Goal: Information Seeking & Learning: Learn about a topic

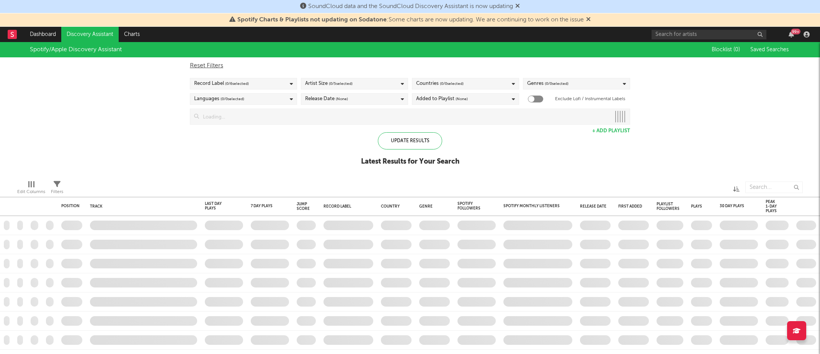
checkbox input "true"
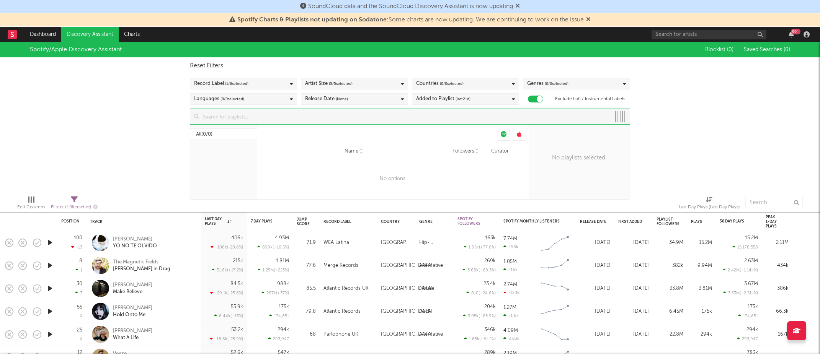
click at [309, 123] on input at bounding box center [405, 116] width 412 height 15
click at [164, 136] on div "Spotify/Apple Discovery Assistant Blocklist ( 0 ) Saved Searches ( 0 ) Reset Fi…" at bounding box center [410, 115] width 820 height 147
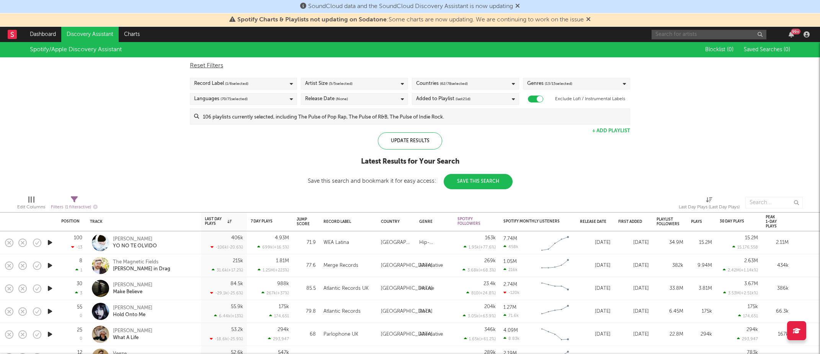
click at [669, 38] on input "text" at bounding box center [709, 35] width 115 height 10
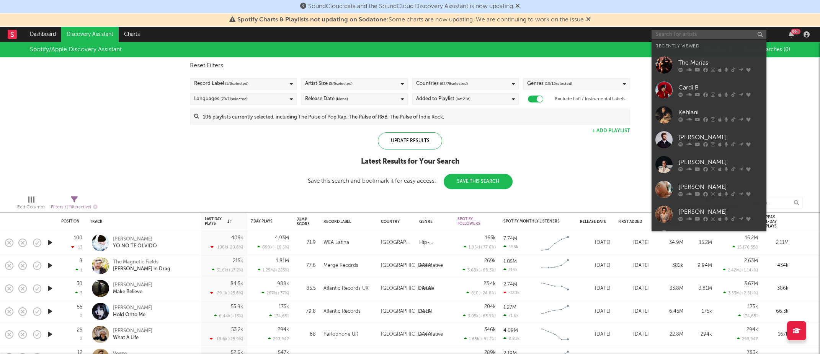
paste input "[PERSON_NAME]"
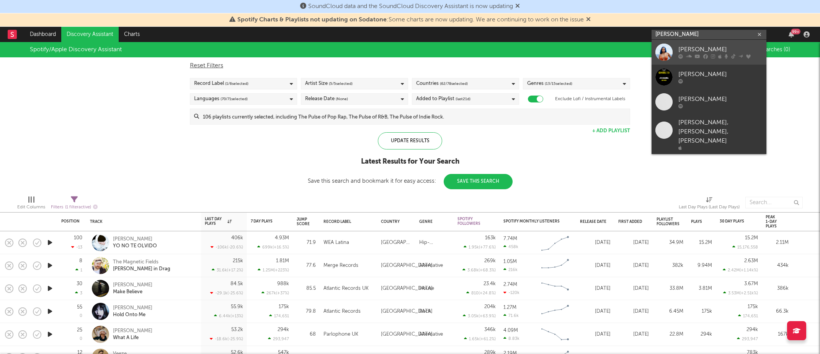
type input "[PERSON_NAME]"
click at [674, 48] on link "[PERSON_NAME]" at bounding box center [709, 52] width 115 height 25
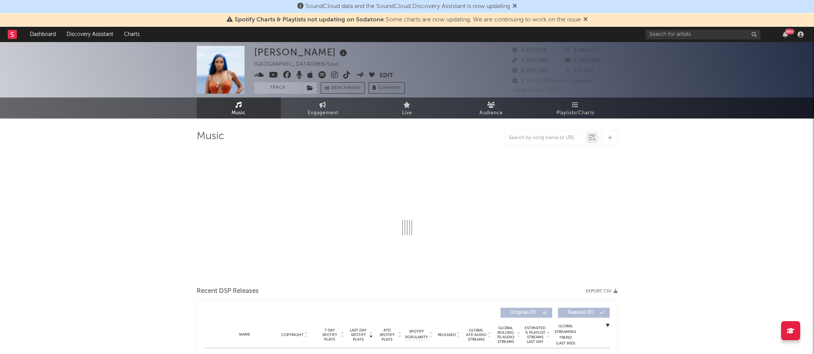
select select "6m"
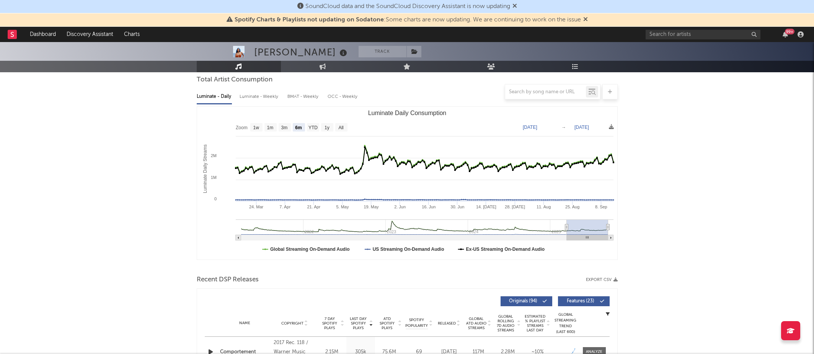
scroll to position [289, 0]
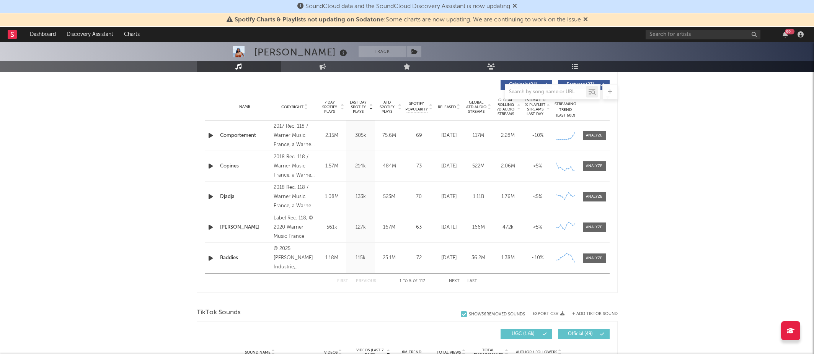
click at [240, 136] on div "Comportement" at bounding box center [245, 136] width 50 height 8
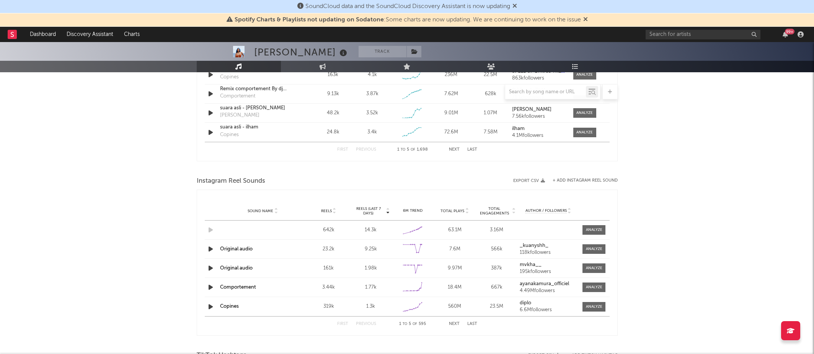
scroll to position [440, 0]
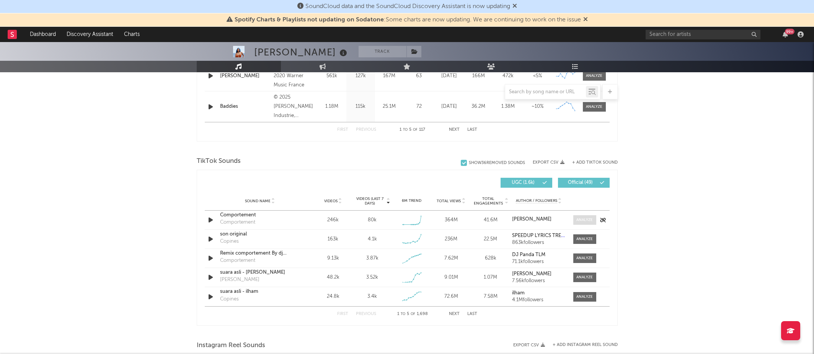
click at [582, 218] on div at bounding box center [585, 220] width 16 height 6
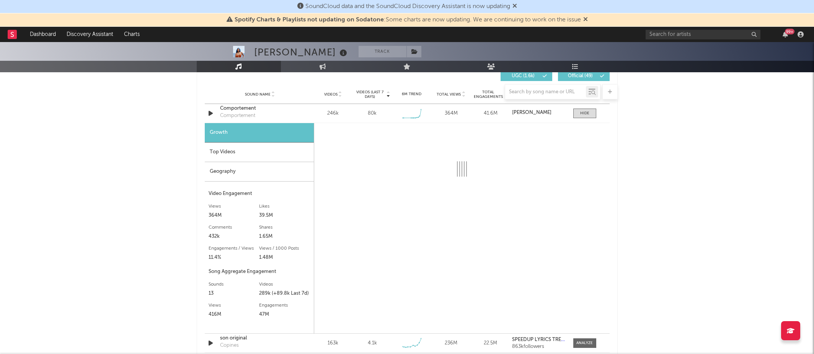
scroll to position [553, 0]
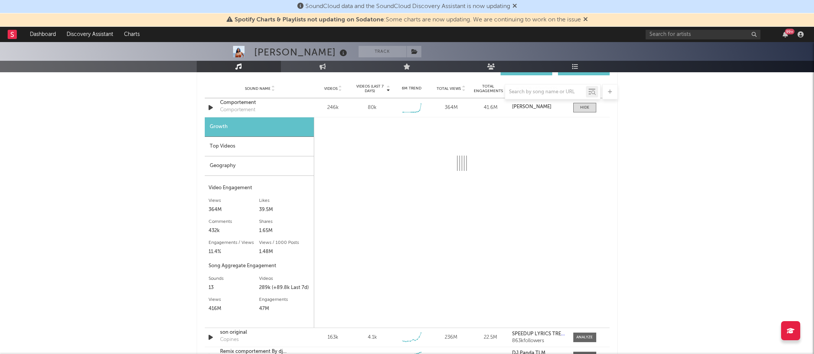
click at [244, 149] on div "Top Videos" at bounding box center [259, 147] width 109 height 20
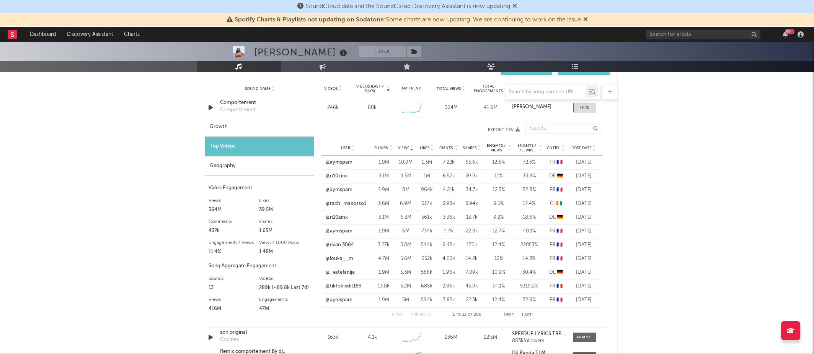
click at [239, 122] on div "Growth" at bounding box center [259, 128] width 109 height 20
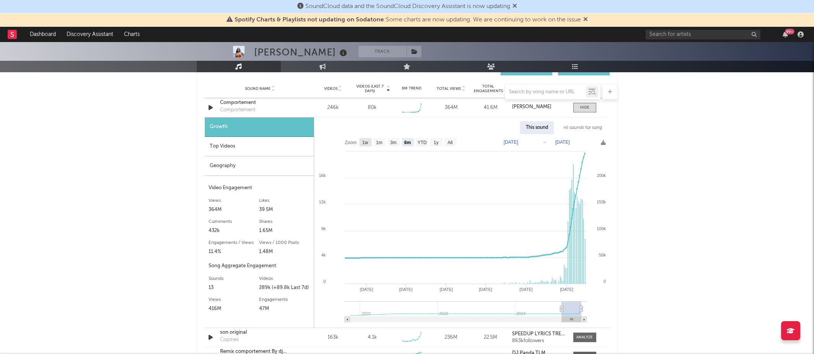
click at [369, 144] on rect at bounding box center [365, 142] width 12 height 8
select select "1w"
type input "[DATE]"
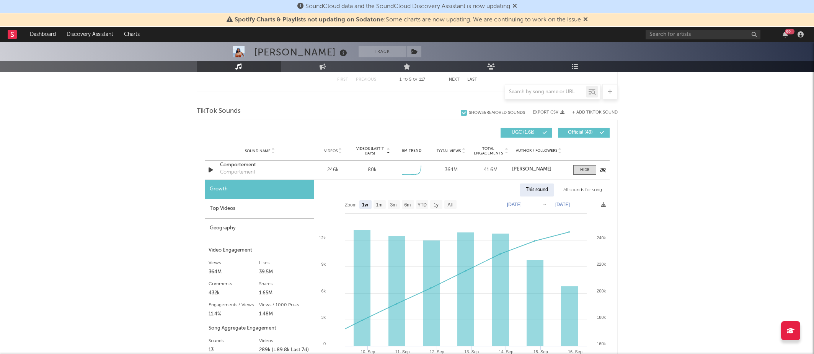
scroll to position [492, 0]
click at [280, 182] on div "Growth" at bounding box center [259, 189] width 109 height 20
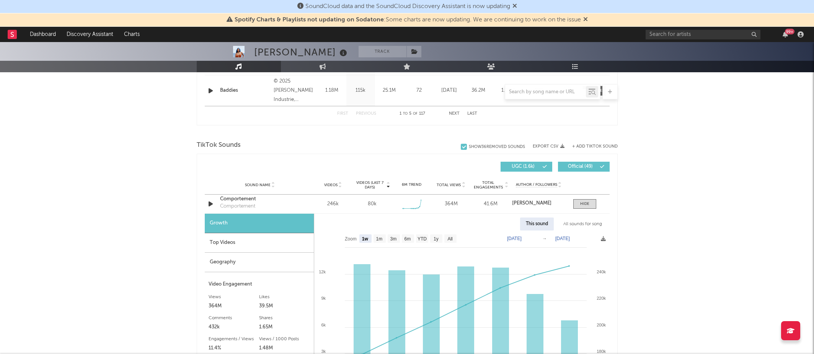
scroll to position [398, 0]
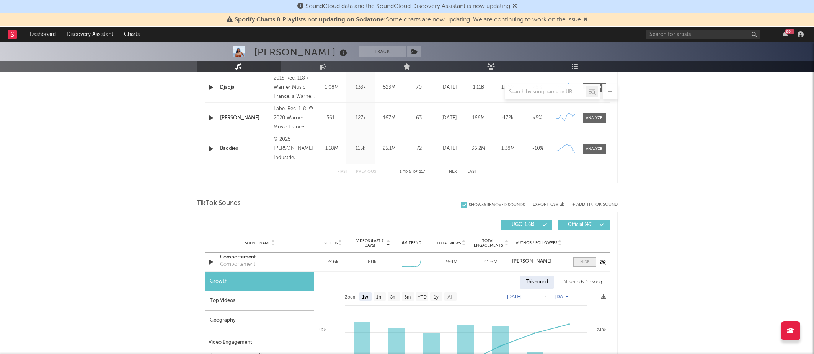
click at [587, 260] on div at bounding box center [584, 263] width 9 height 6
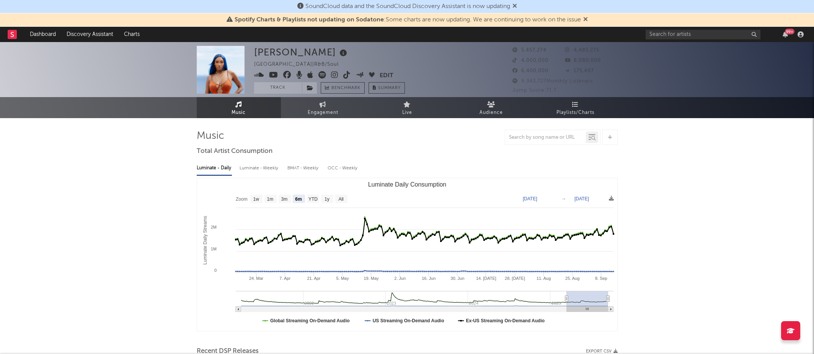
scroll to position [0, 0]
click at [545, 136] on input "text" at bounding box center [545, 138] width 81 height 6
paste input "Compartement"
type input "Compartement"
click at [596, 138] on div at bounding box center [592, 137] width 12 height 11
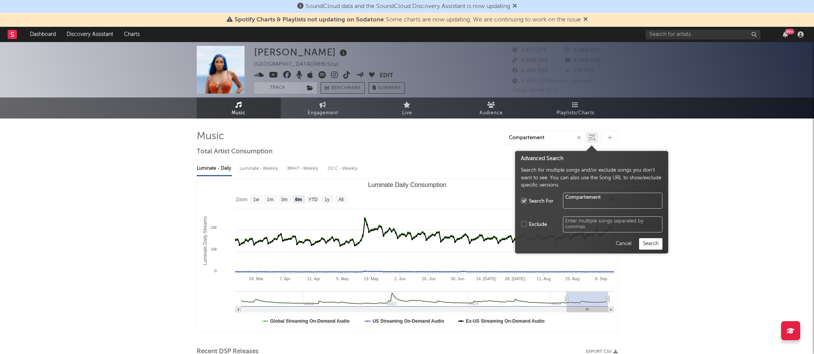
click at [645, 243] on button "Search" at bounding box center [650, 243] width 23 height 11
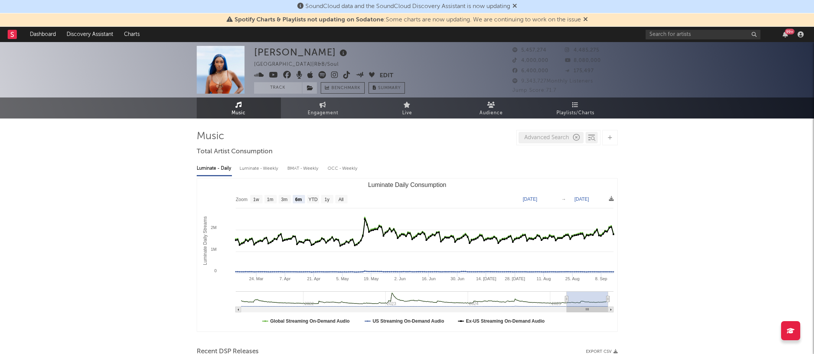
click at [576, 136] on icon "button" at bounding box center [576, 137] width 7 height 7
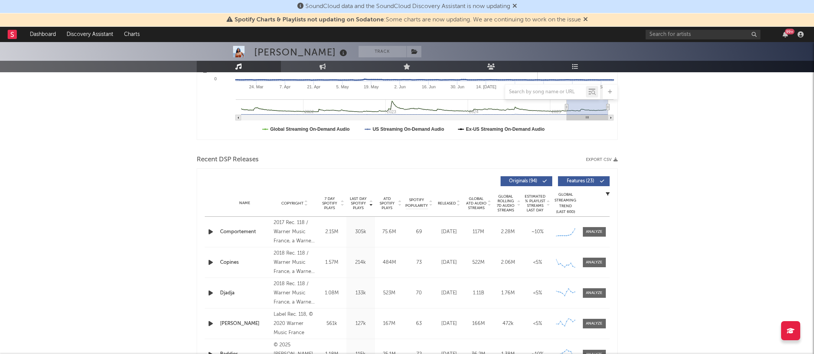
scroll to position [195, 0]
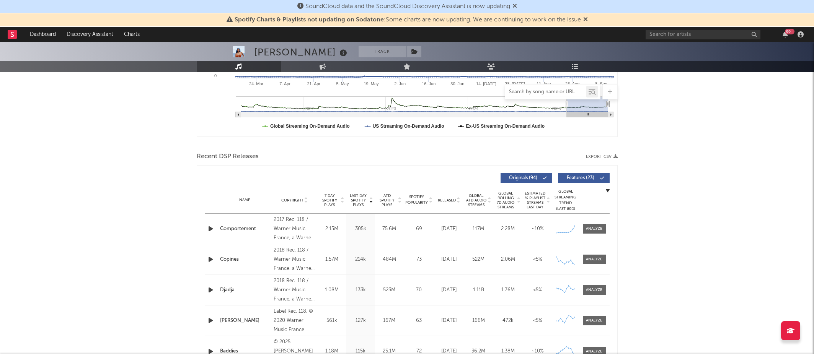
click at [541, 94] on input "text" at bounding box center [545, 92] width 81 height 6
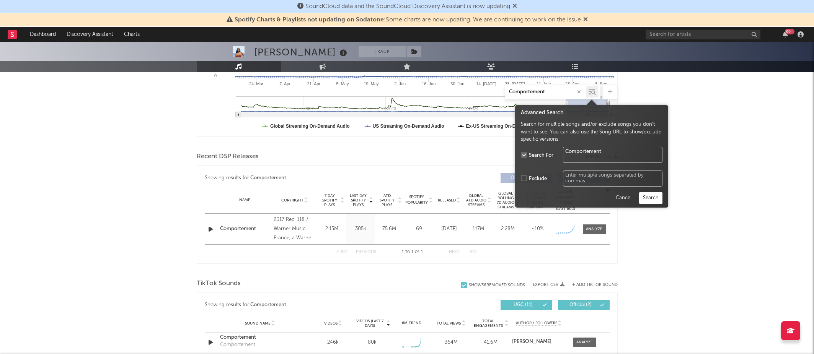
click at [595, 91] on icon at bounding box center [593, 93] width 5 height 5
type input "Comportement"
click at [653, 201] on button "Search" at bounding box center [650, 198] width 23 height 11
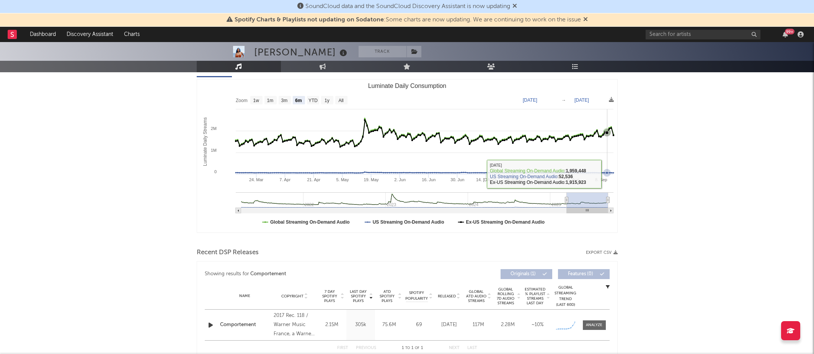
scroll to position [0, 0]
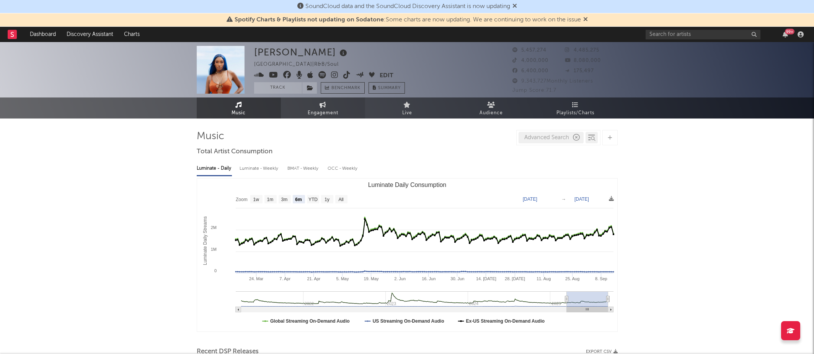
click at [334, 115] on span "Engagement" at bounding box center [323, 113] width 31 height 9
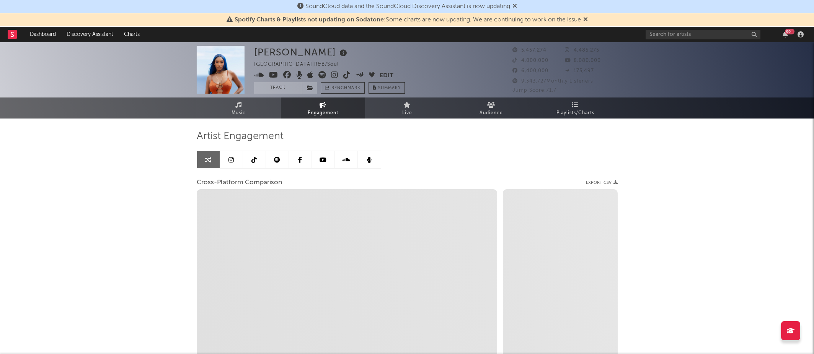
select select "1w"
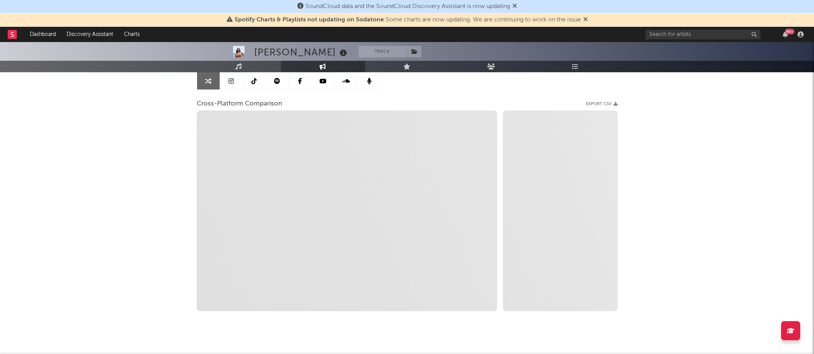
scroll to position [83, 0]
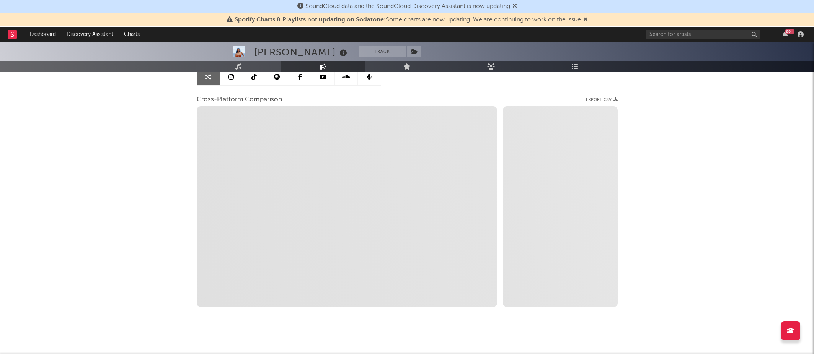
select select "1m"
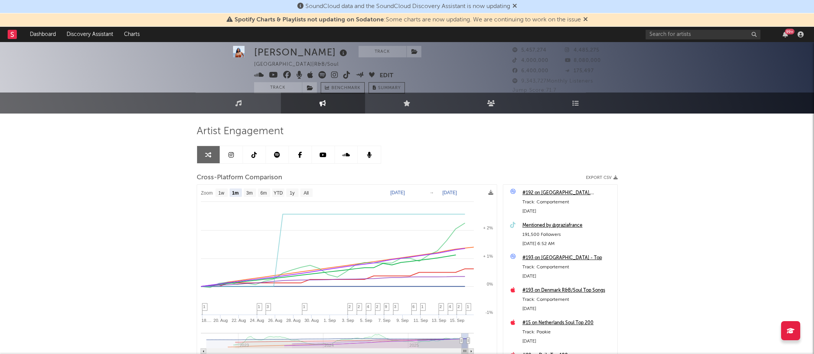
scroll to position [0, 0]
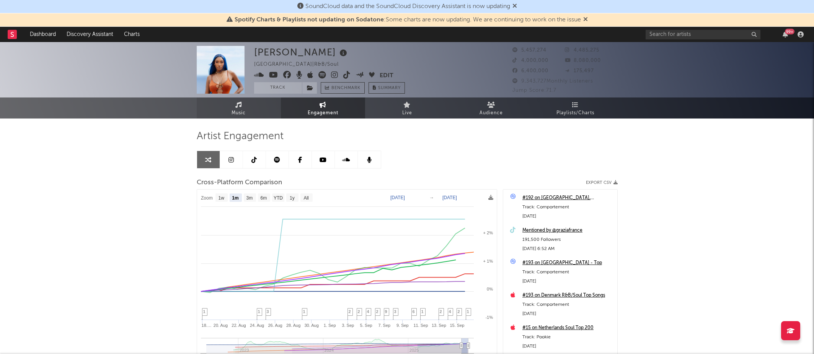
click at [236, 116] on span "Music" at bounding box center [239, 113] width 14 height 9
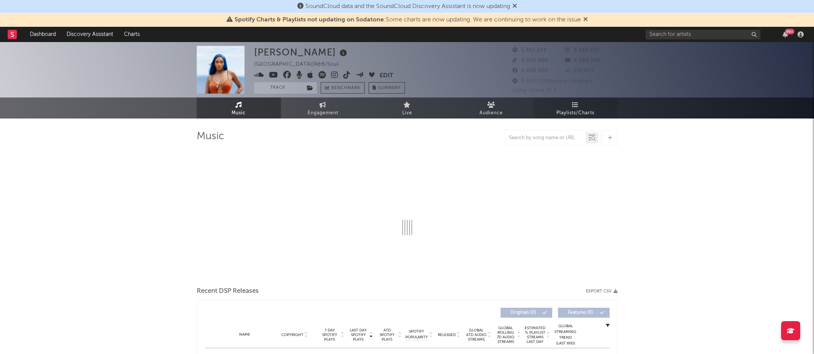
click at [581, 111] on span "Playlists/Charts" at bounding box center [576, 113] width 38 height 9
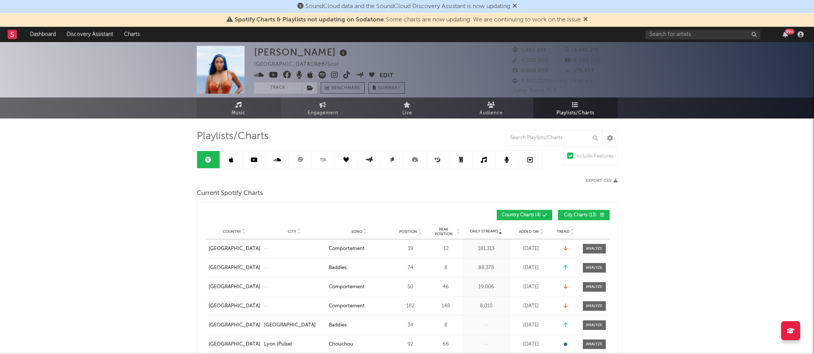
click at [234, 111] on span "Music" at bounding box center [239, 113] width 14 height 9
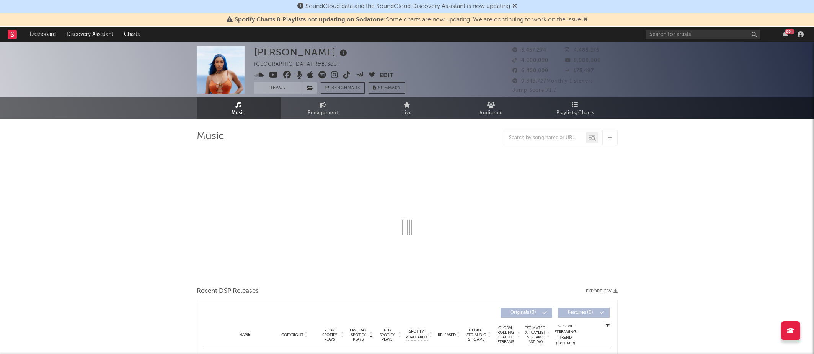
select select "6m"
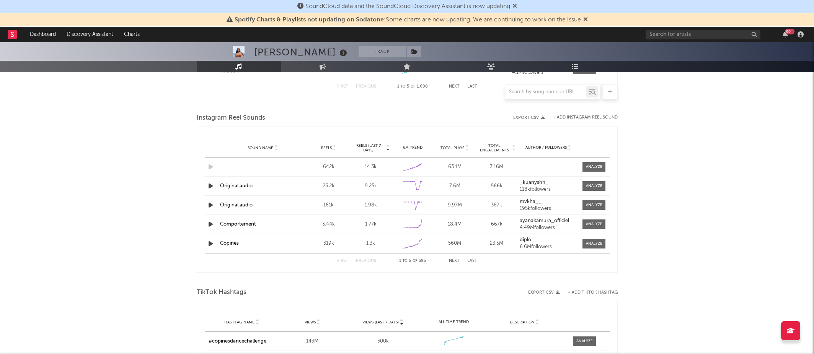
scroll to position [672, 0]
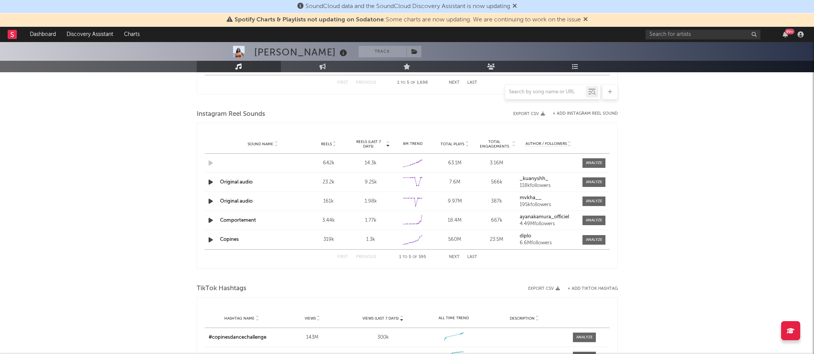
click at [238, 220] on link "Comportement" at bounding box center [238, 220] width 36 height 5
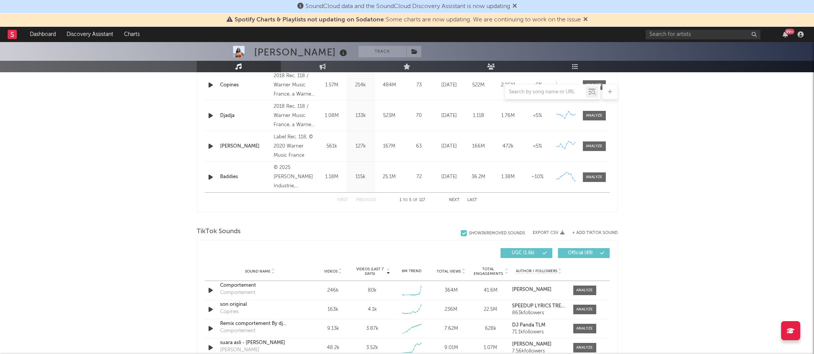
scroll to position [469, 0]
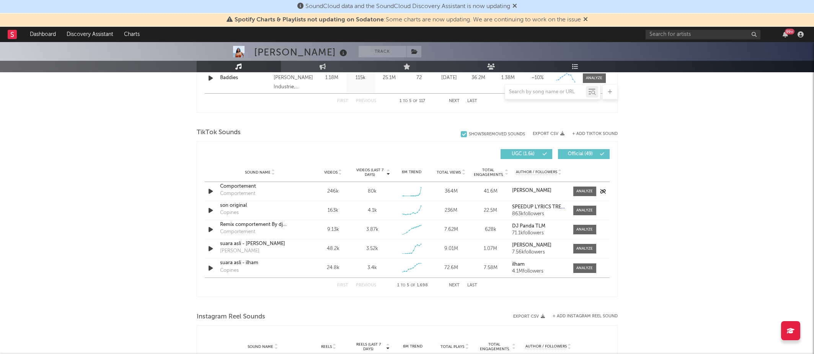
click at [233, 187] on div "Comportement" at bounding box center [260, 187] width 80 height 8
